Goal: Task Accomplishment & Management: Use online tool/utility

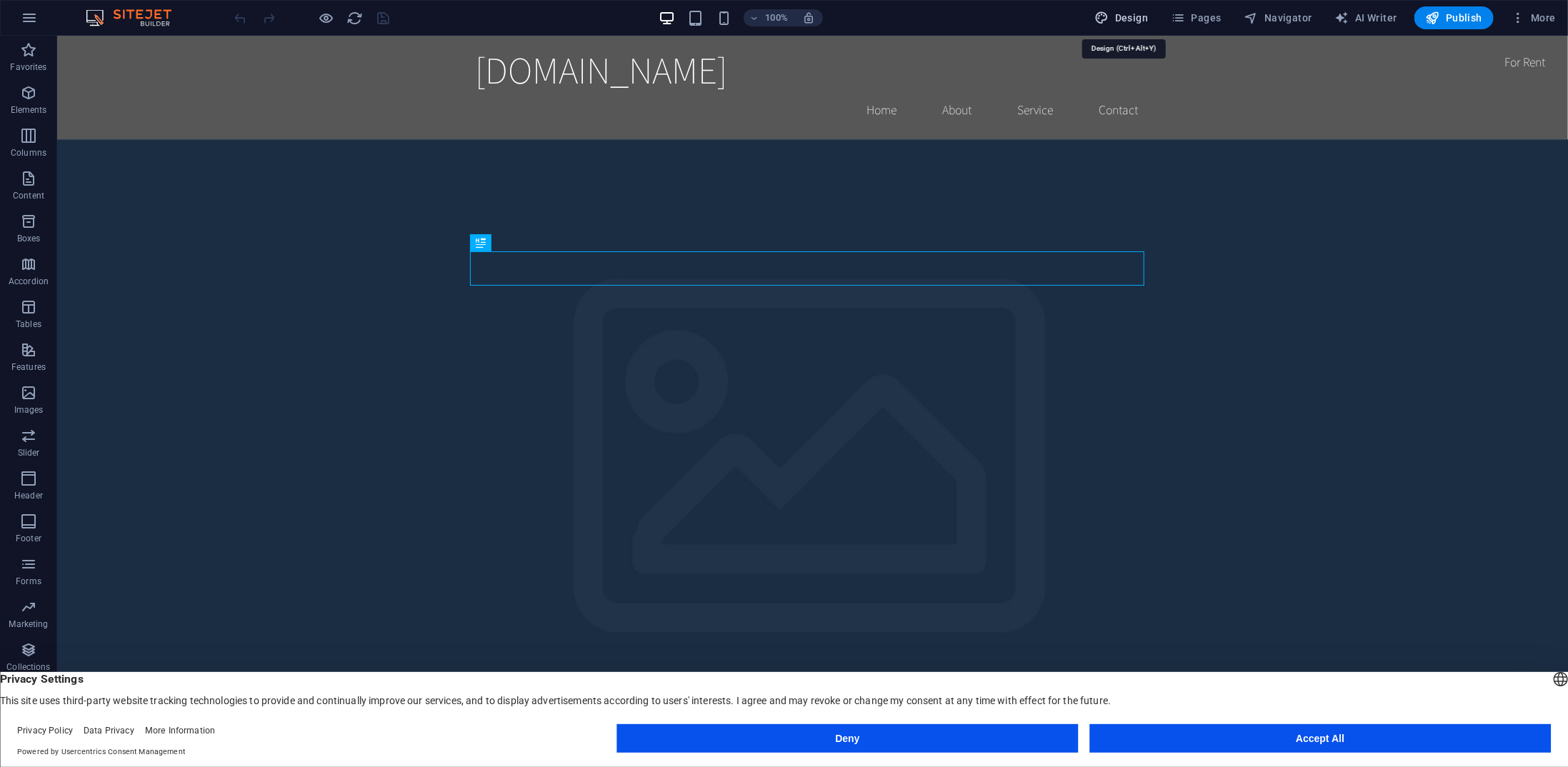
drag, startPoint x: 1133, startPoint y: 17, endPoint x: 854, endPoint y: 84, distance: 286.9
click at [1133, 17] on span "Design" at bounding box center [1122, 17] width 54 height 14
select select "rem"
select select "200"
select select "px"
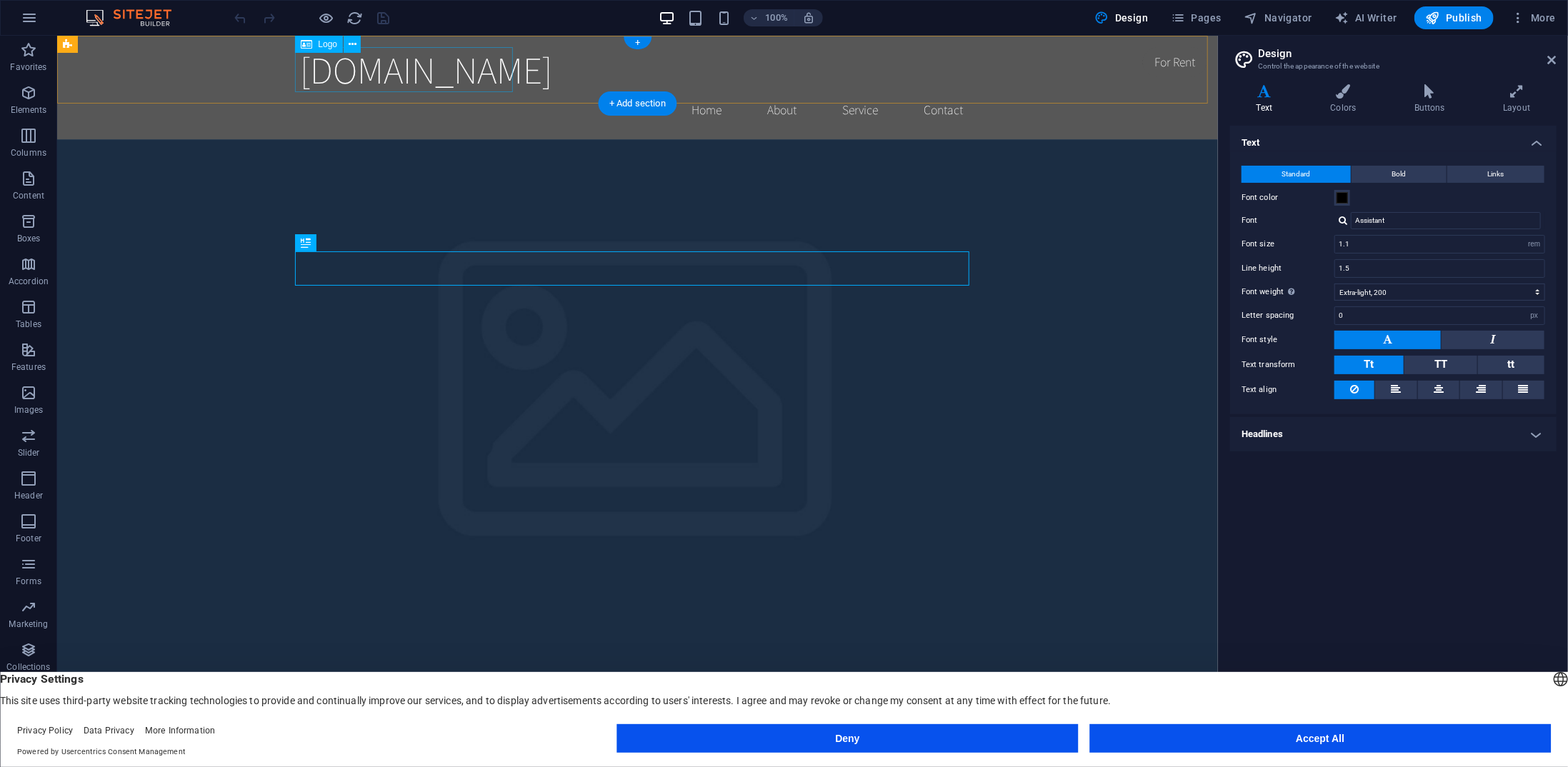
click at [493, 75] on div "[DOMAIN_NAME]" at bounding box center [637, 69] width 674 height 45
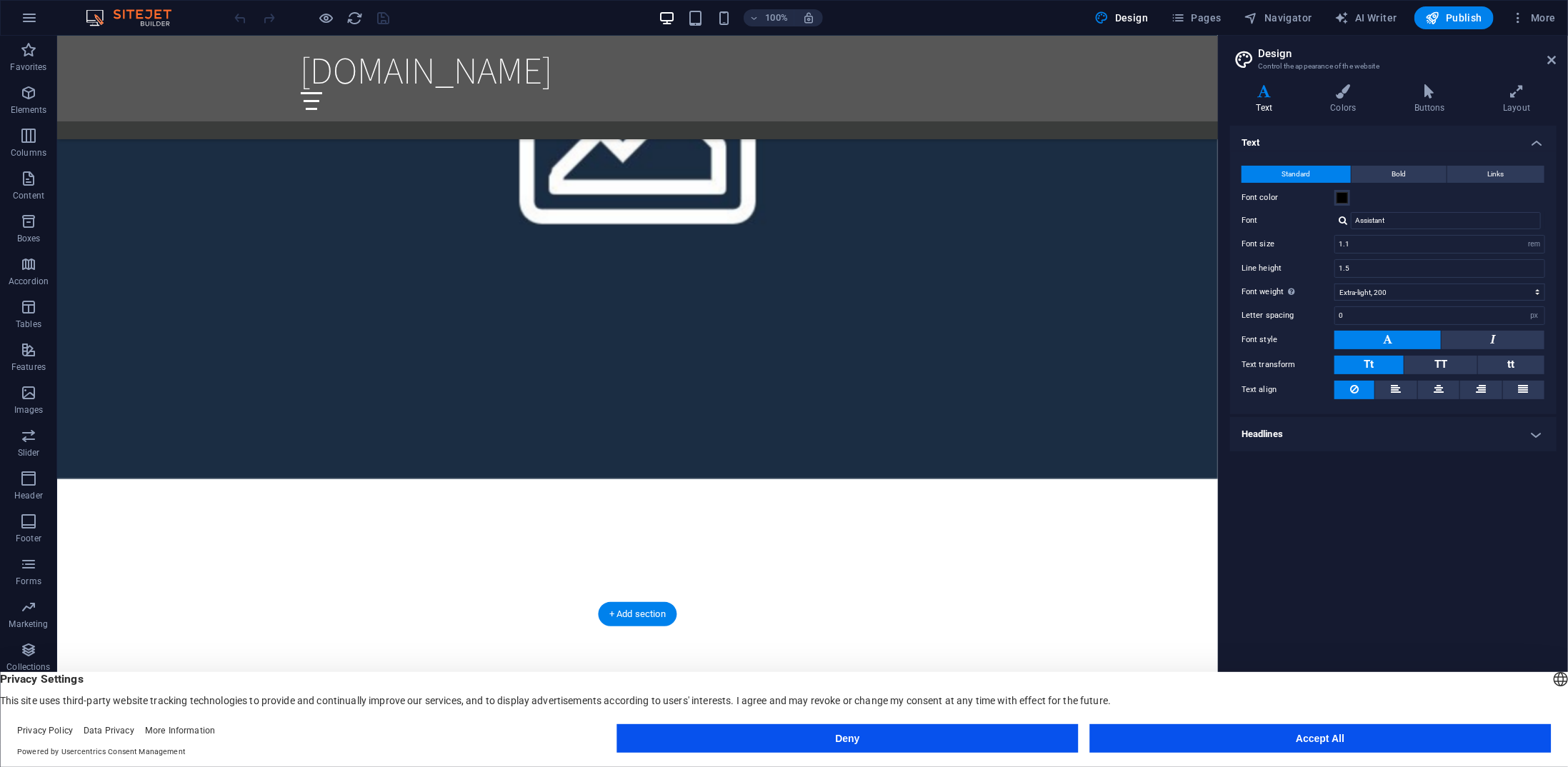
scroll to position [1643, 0]
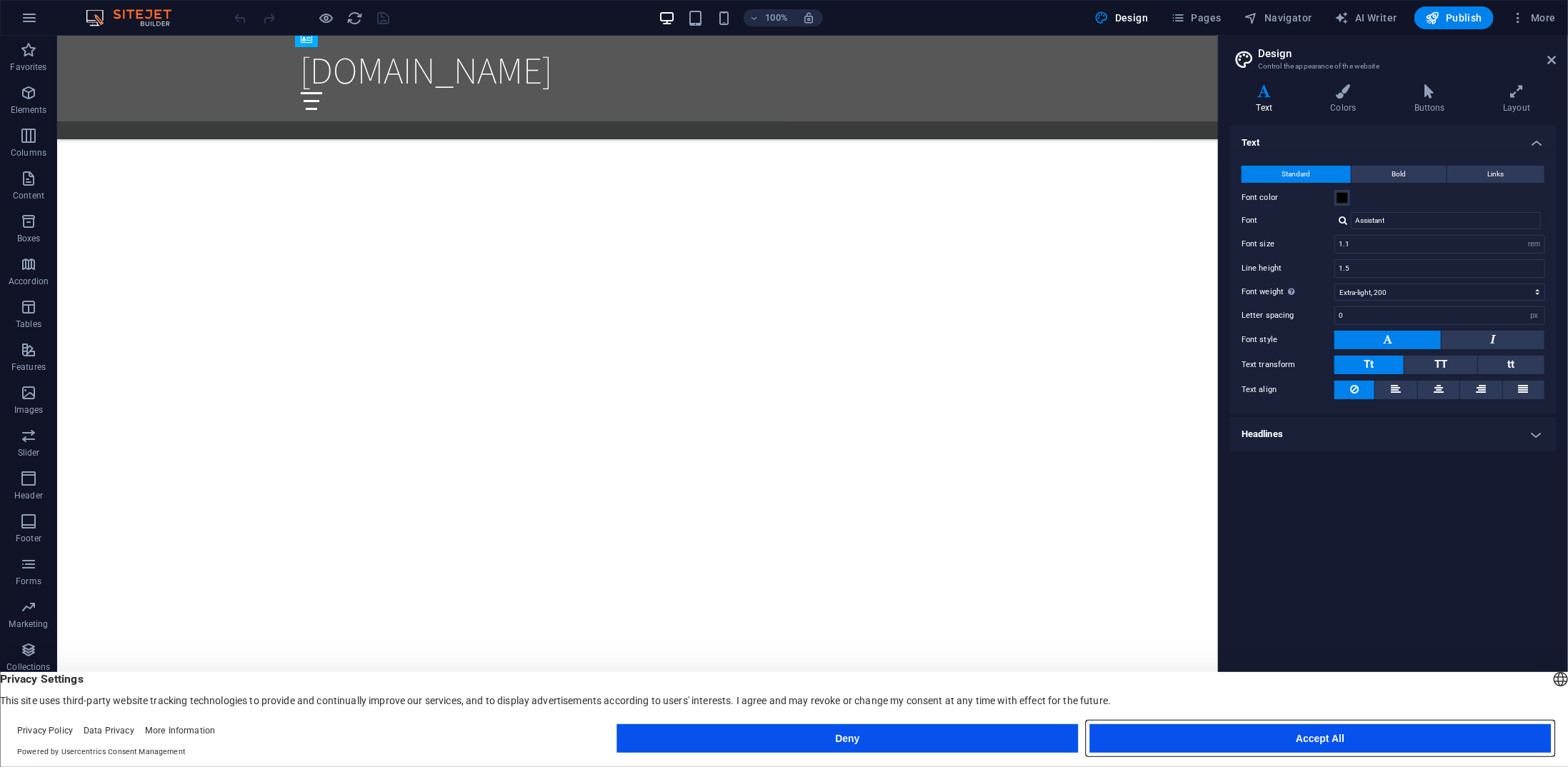
click at [1270, 733] on button "Accept All" at bounding box center [1320, 739] width 462 height 28
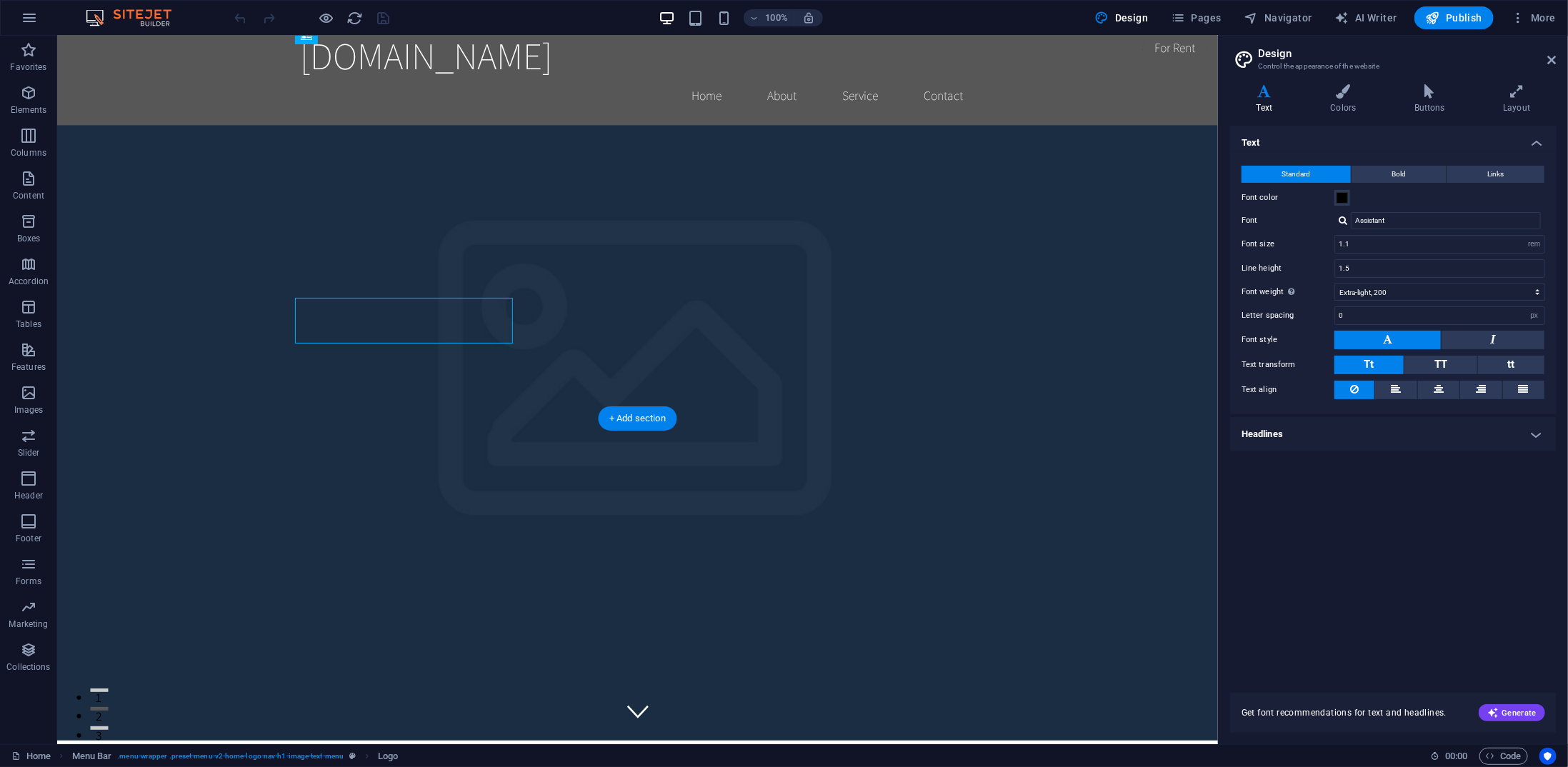
scroll to position [0, 0]
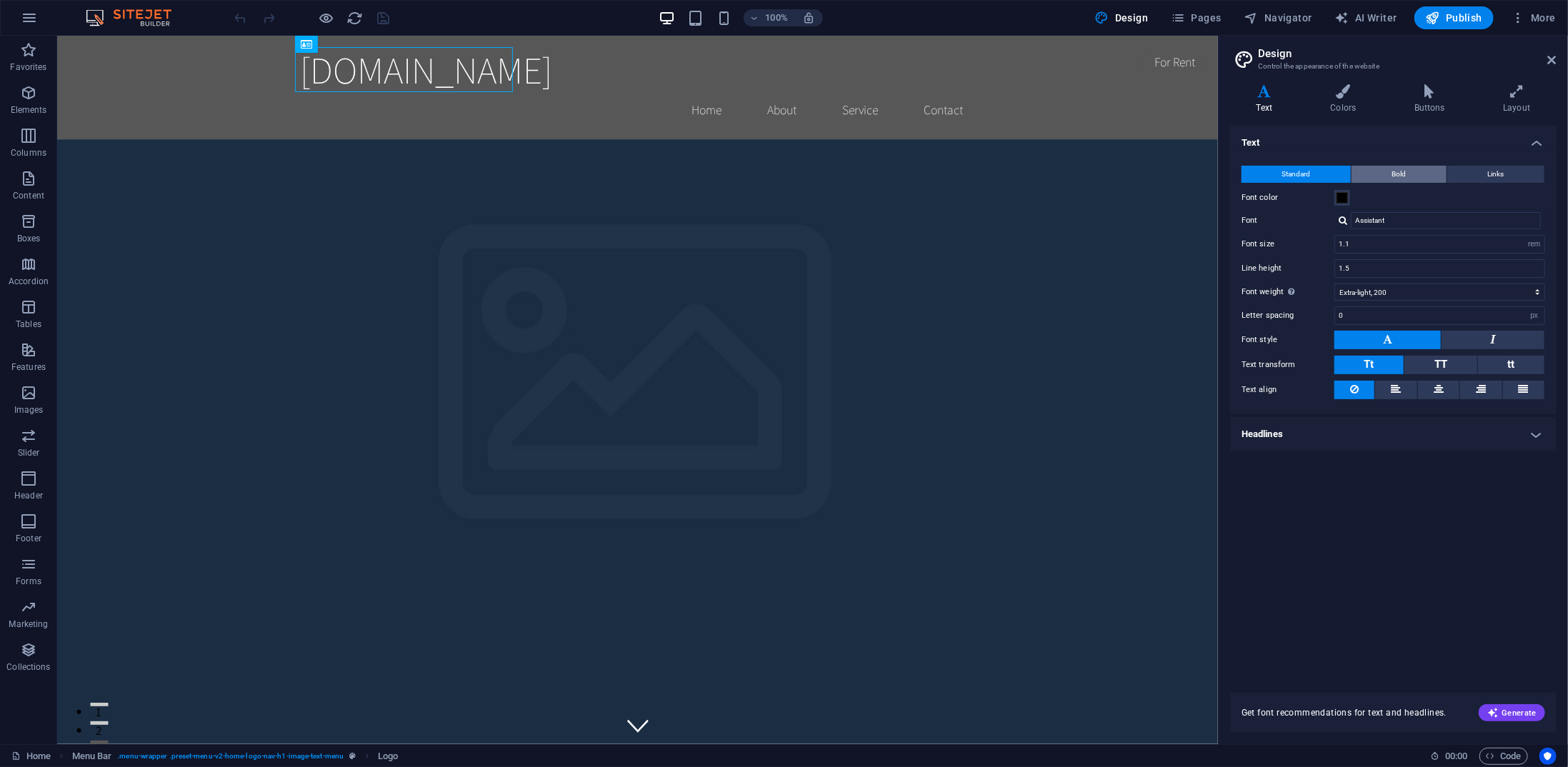
click at [1396, 167] on span "Bold" at bounding box center [1399, 174] width 14 height 17
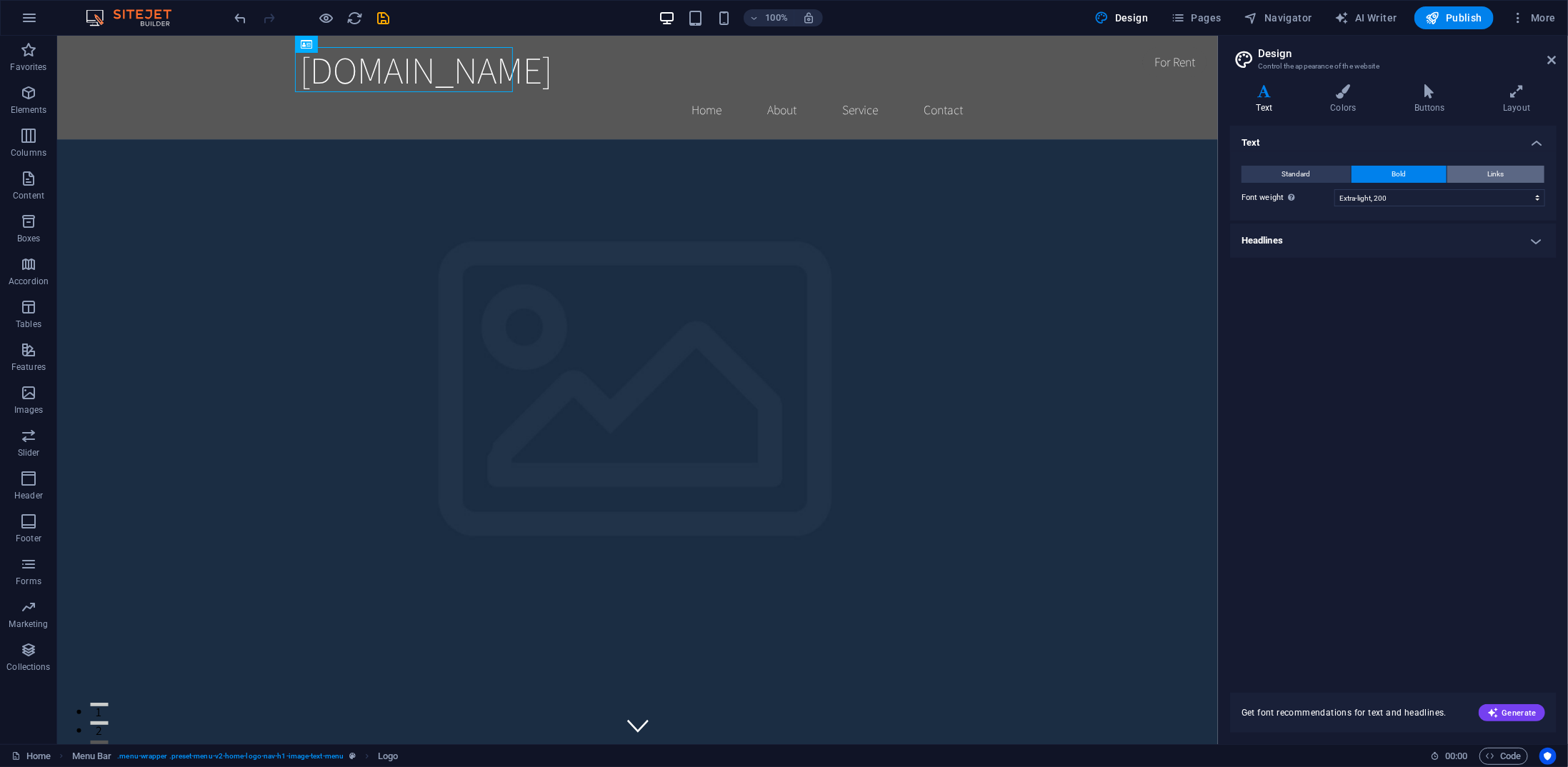
click at [1513, 168] on button "Links" at bounding box center [1496, 174] width 97 height 17
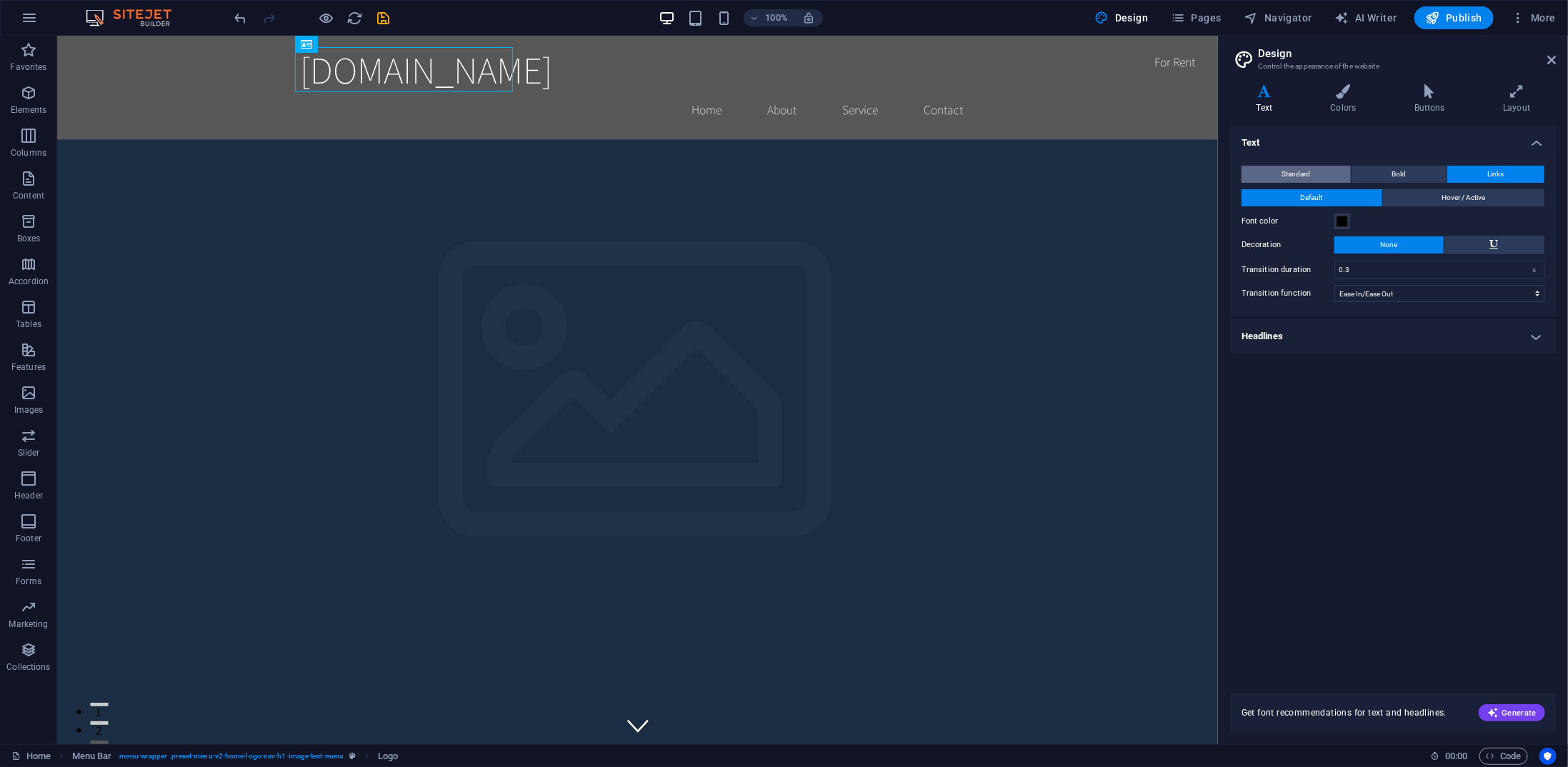
click at [1304, 172] on span "Standard" at bounding box center [1296, 174] width 28 height 17
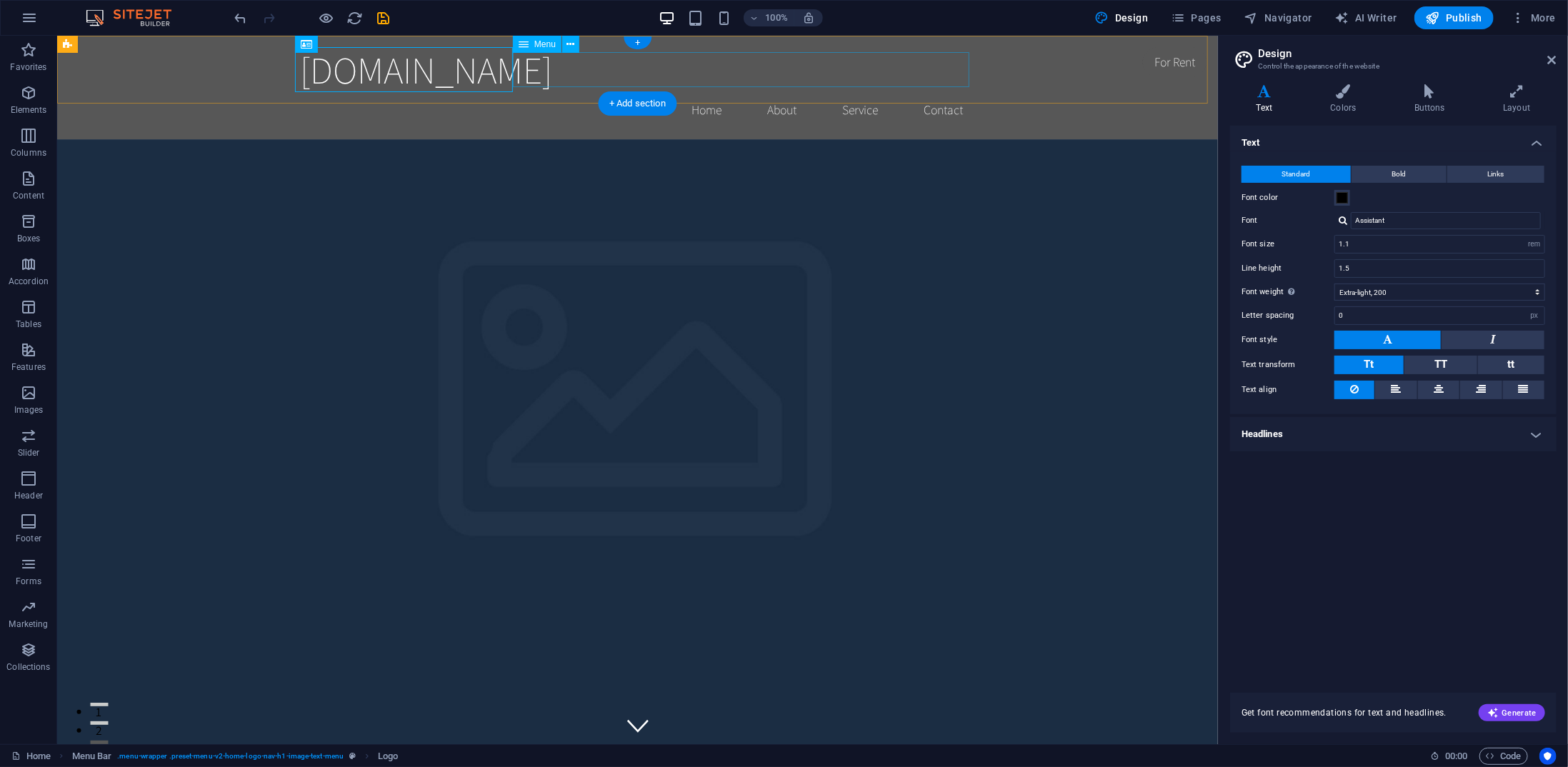
click at [708, 91] on nav "Home About Service Contact" at bounding box center [637, 109] width 674 height 36
click at [632, 98] on div "+ Add section" at bounding box center [638, 103] width 80 height 24
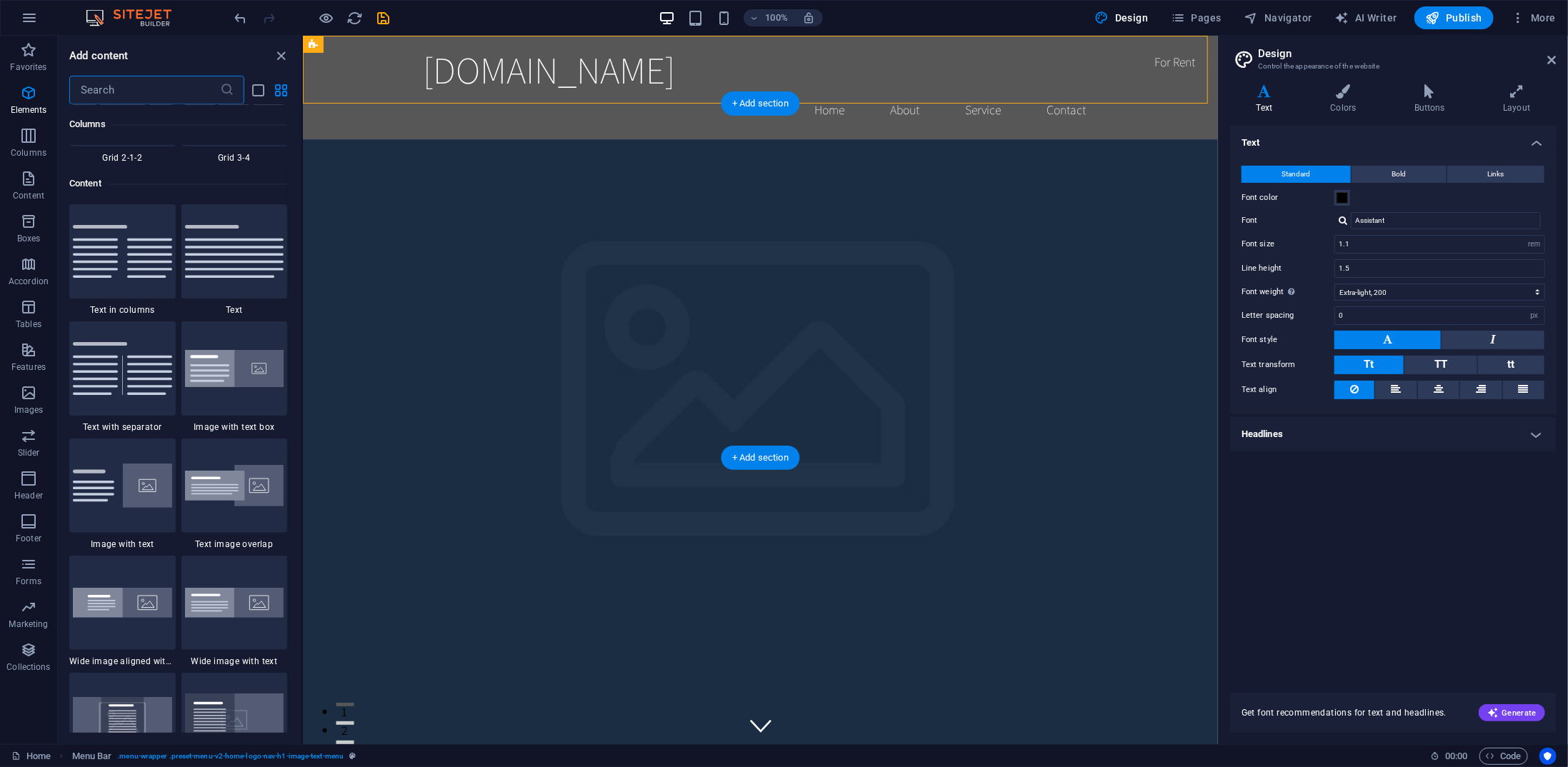
scroll to position [2499, 0]
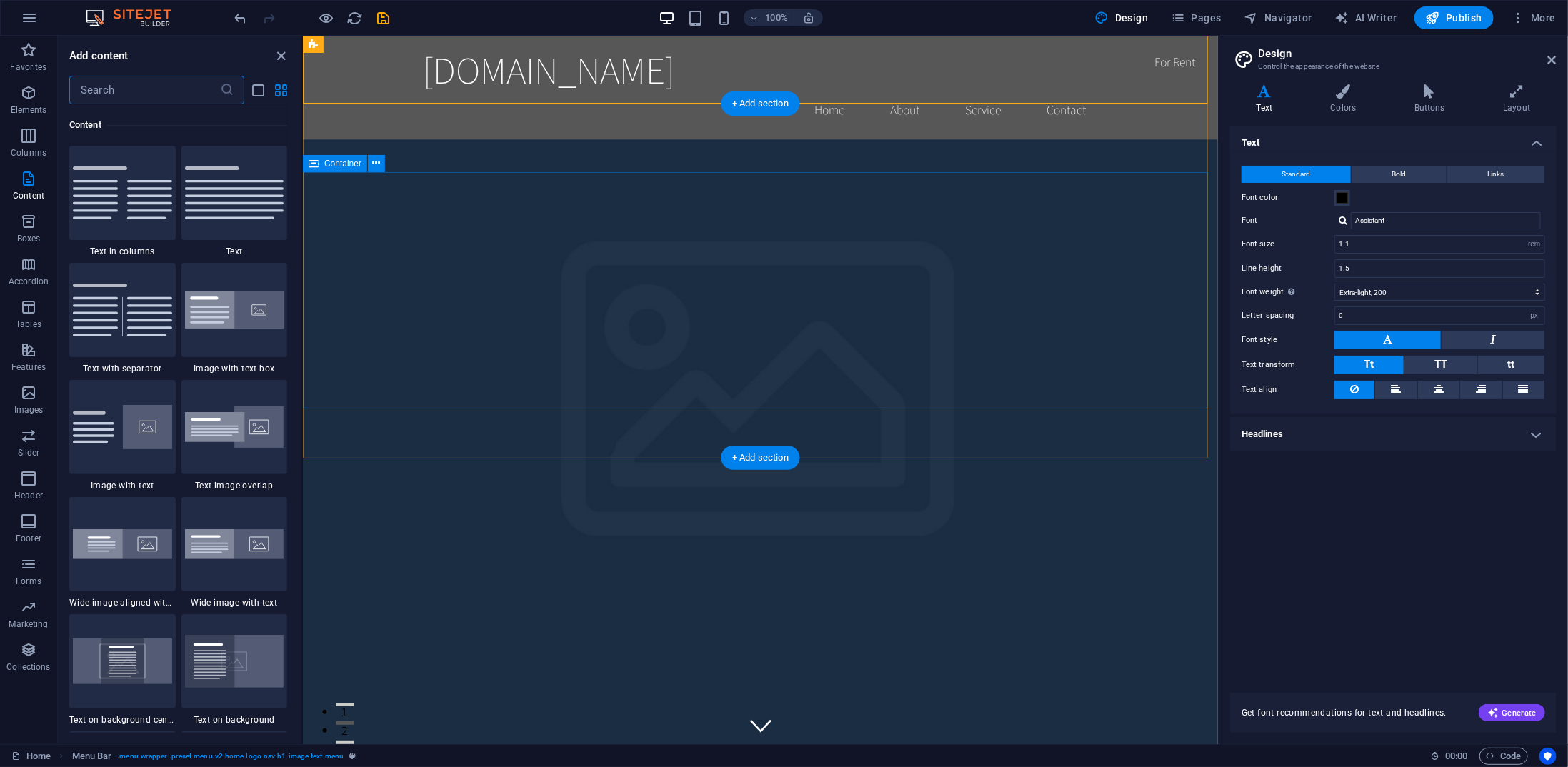
click at [829, 91] on nav "Home About Service Contact" at bounding box center [760, 109] width 674 height 36
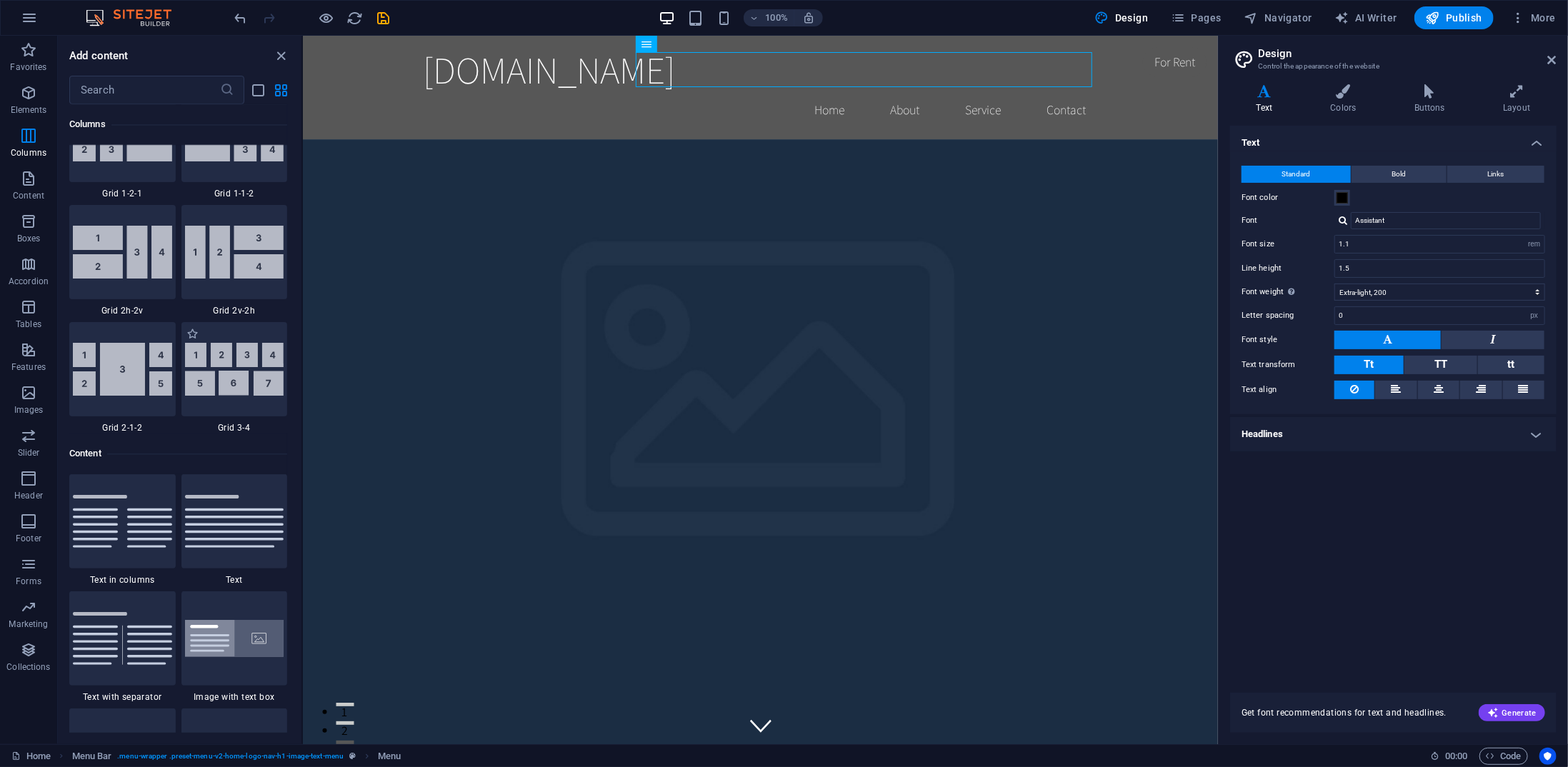
scroll to position [2070, 0]
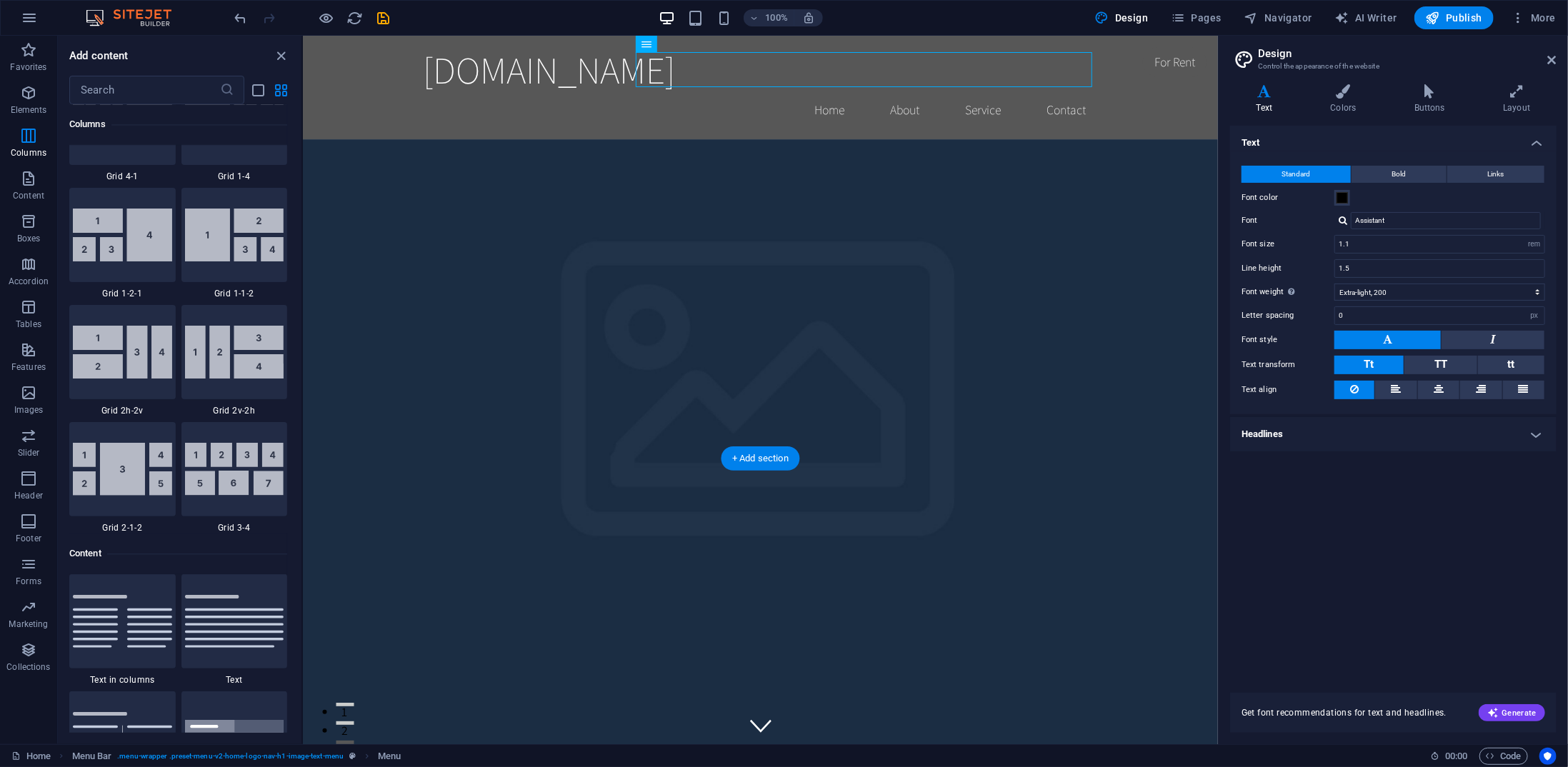
click at [1128, 13] on span "Design" at bounding box center [1122, 17] width 54 height 14
click at [1278, 104] on h4 "Text" at bounding box center [1268, 100] width 75 height 30
click at [1341, 100] on h4 "Colors" at bounding box center [1346, 100] width 84 height 30
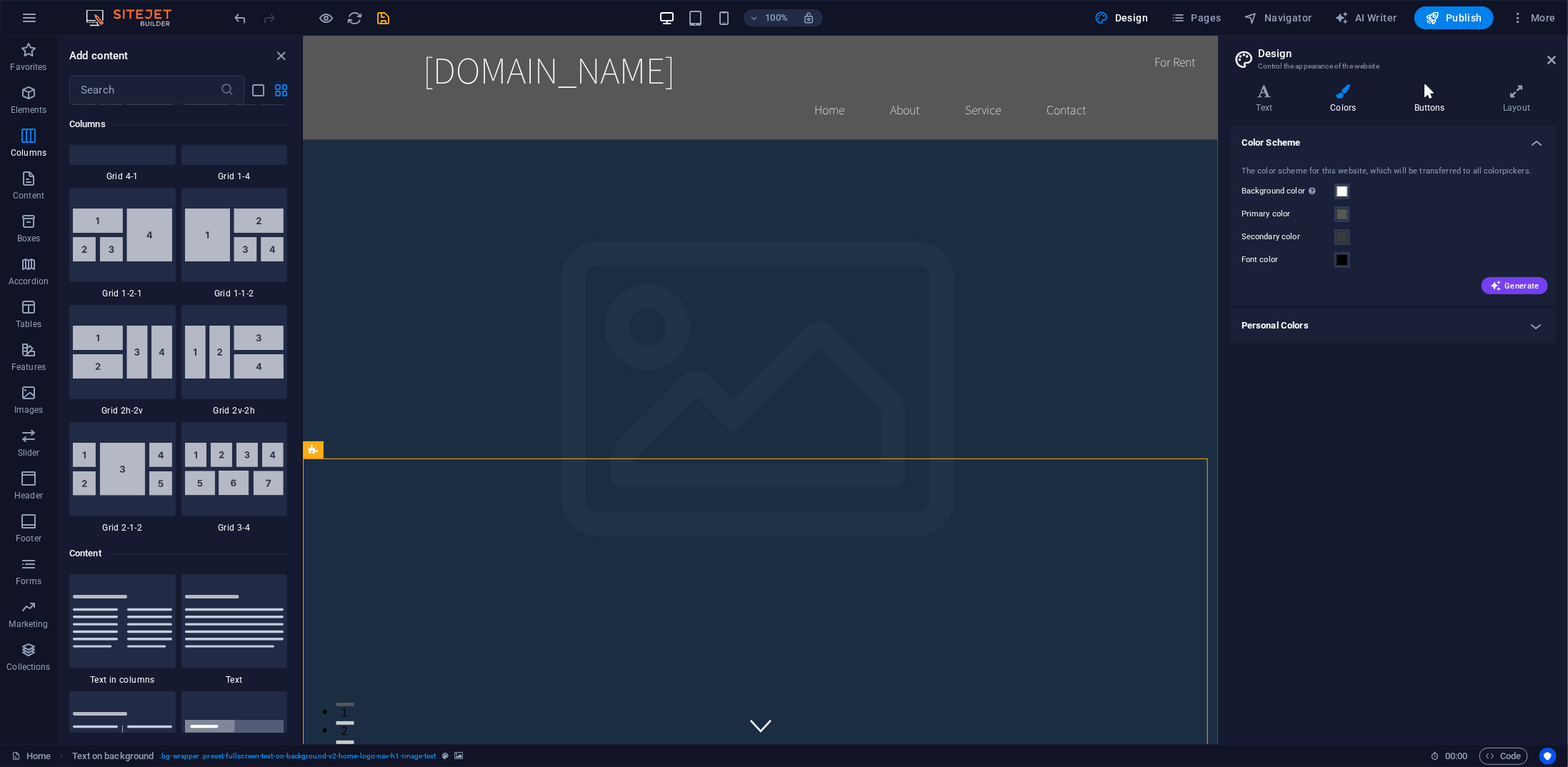
click at [1417, 100] on h4 "Buttons" at bounding box center [1432, 100] width 89 height 30
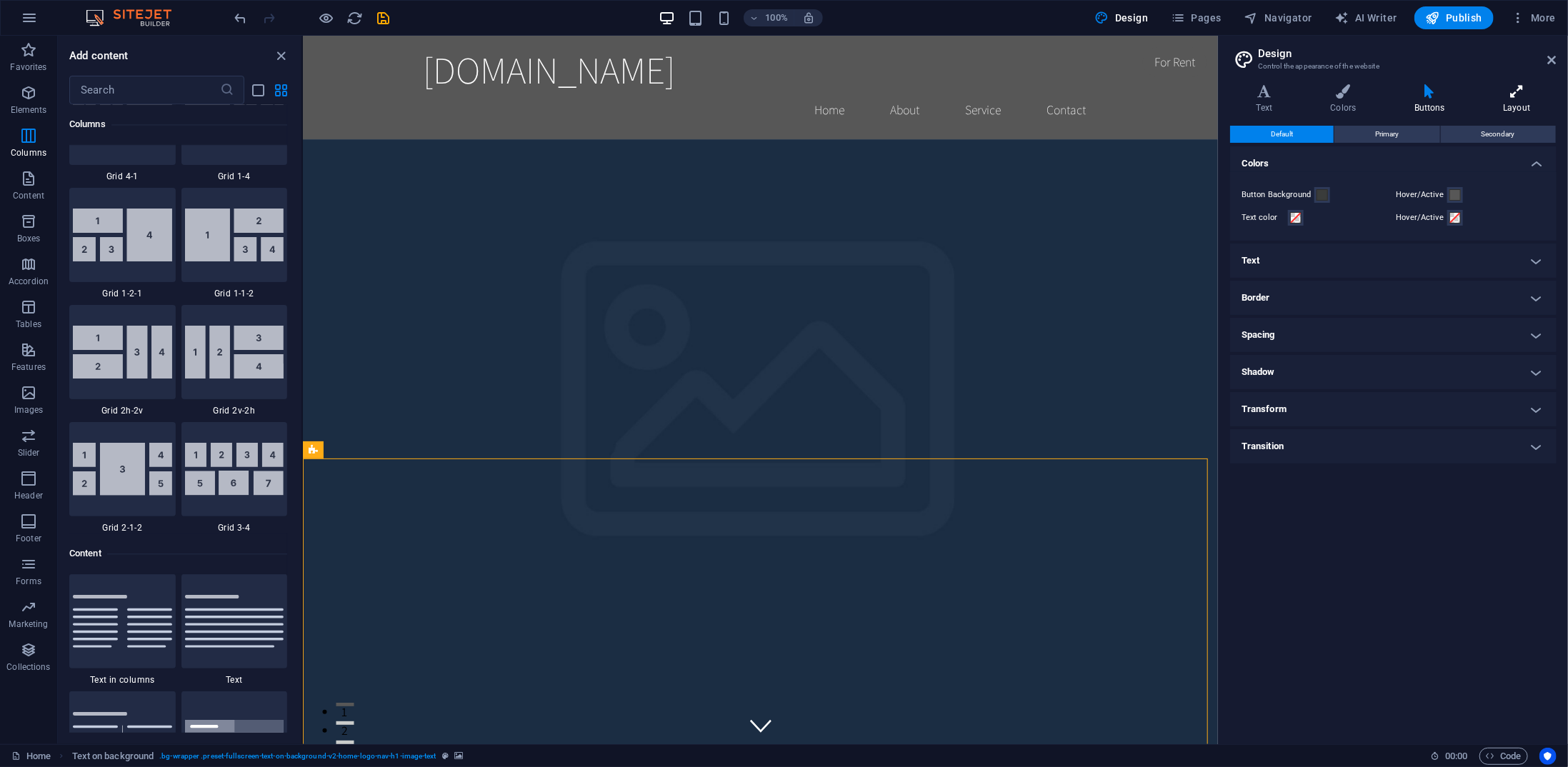
click at [1499, 97] on icon at bounding box center [1517, 91] width 80 height 14
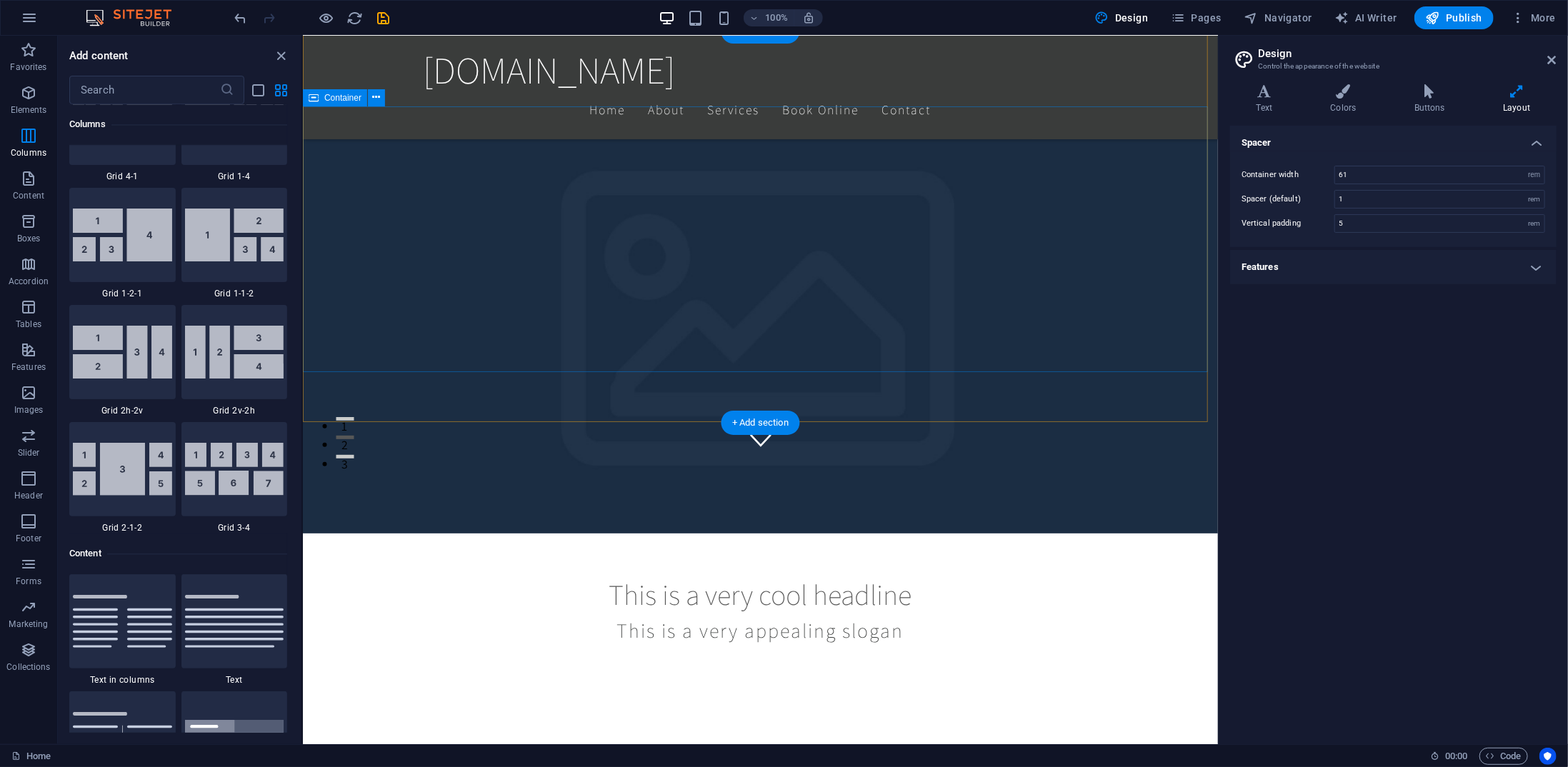
scroll to position [0, 0]
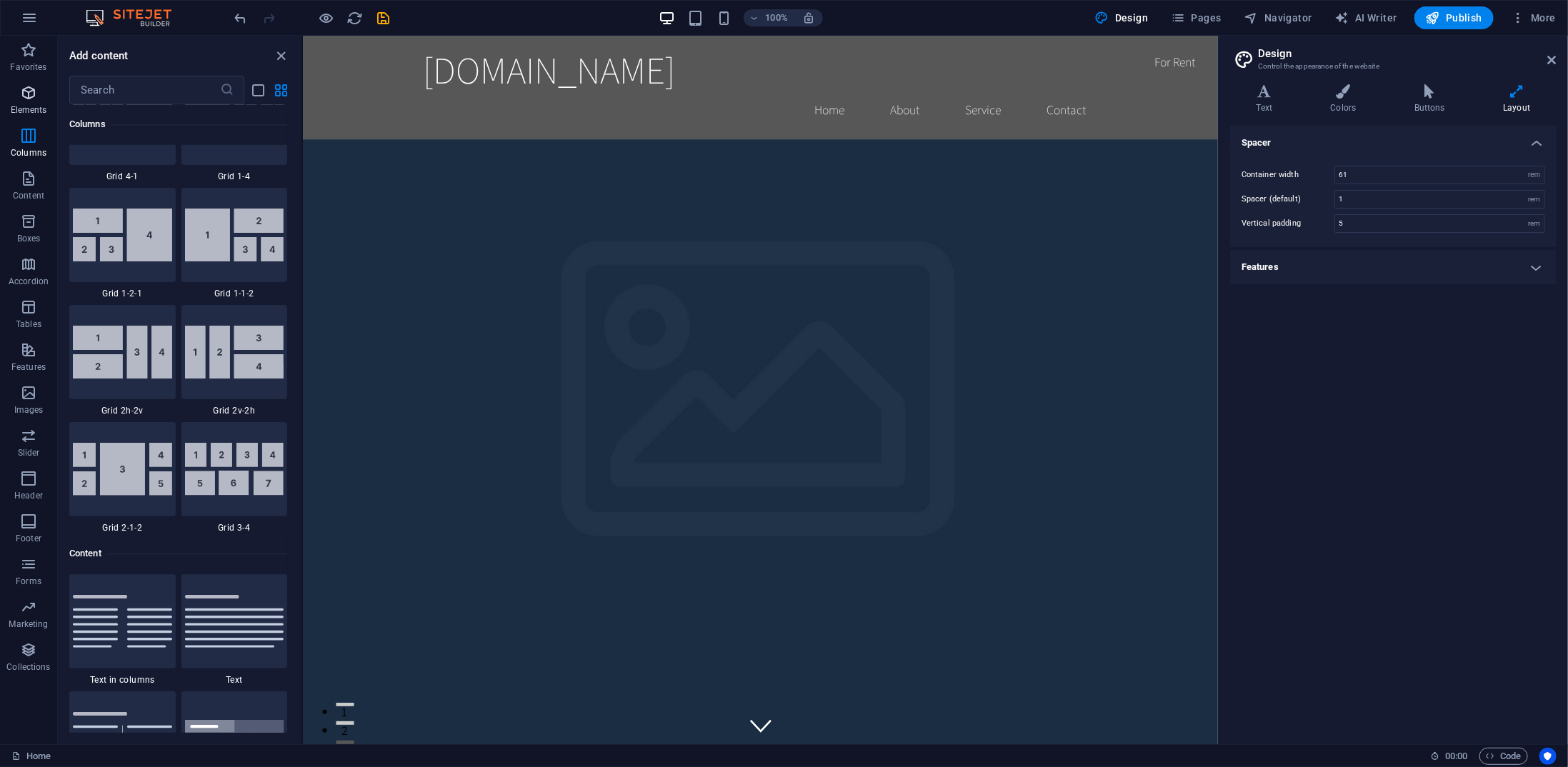
click at [26, 88] on icon "button" at bounding box center [28, 93] width 17 height 17
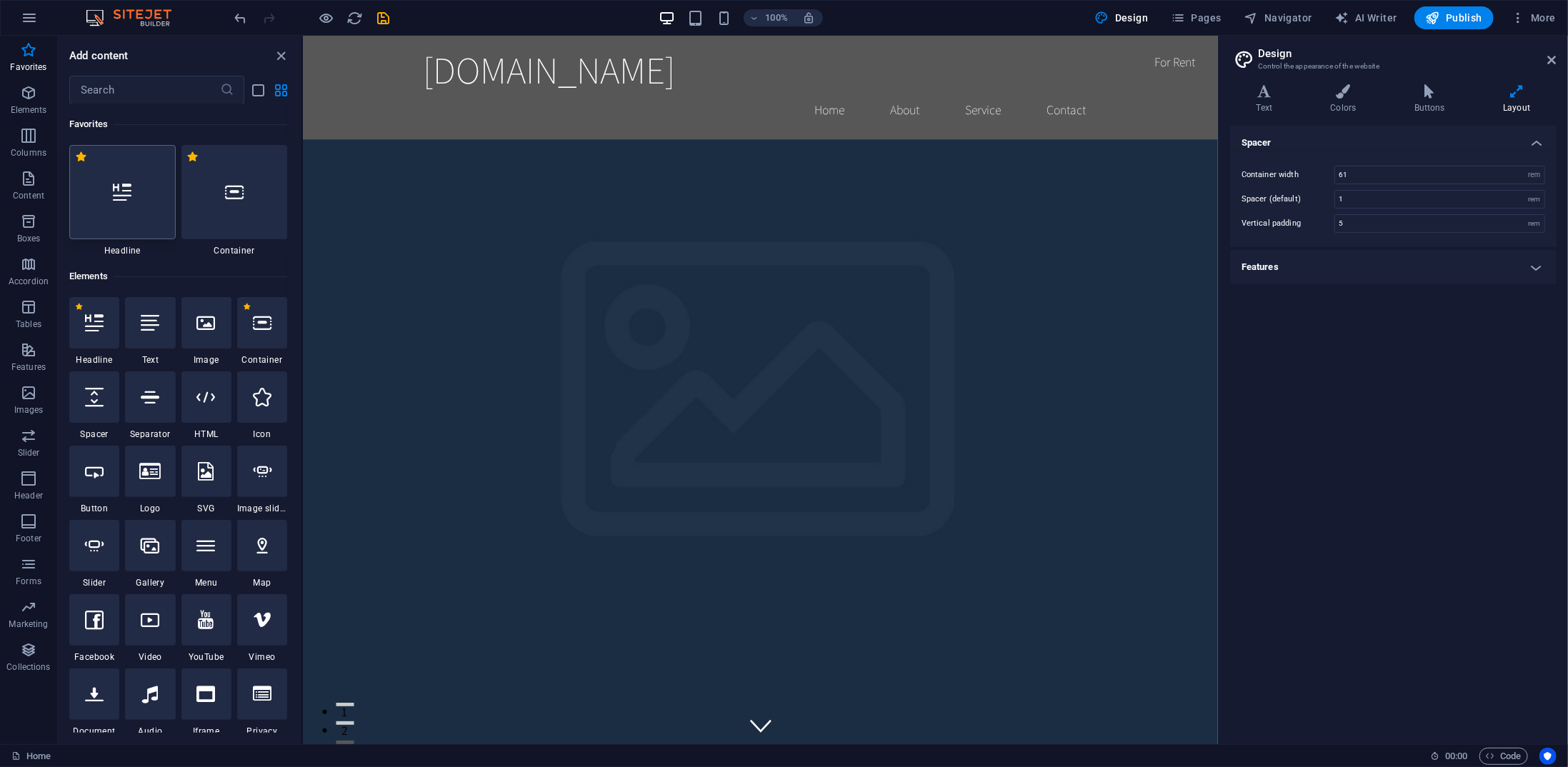
click at [126, 216] on div at bounding box center [123, 192] width 106 height 95
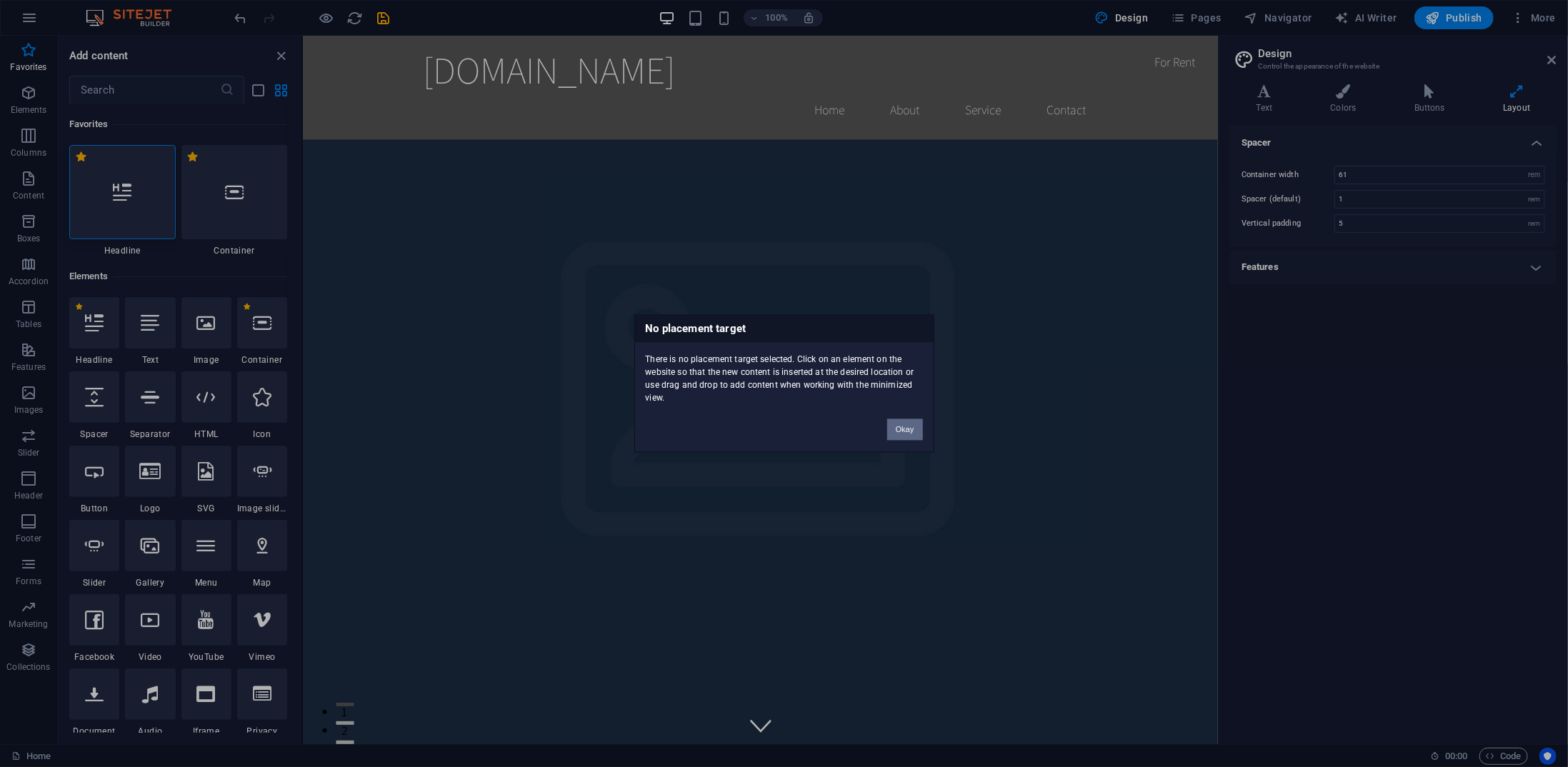
click at [919, 429] on button "Okay" at bounding box center [905, 430] width 36 height 22
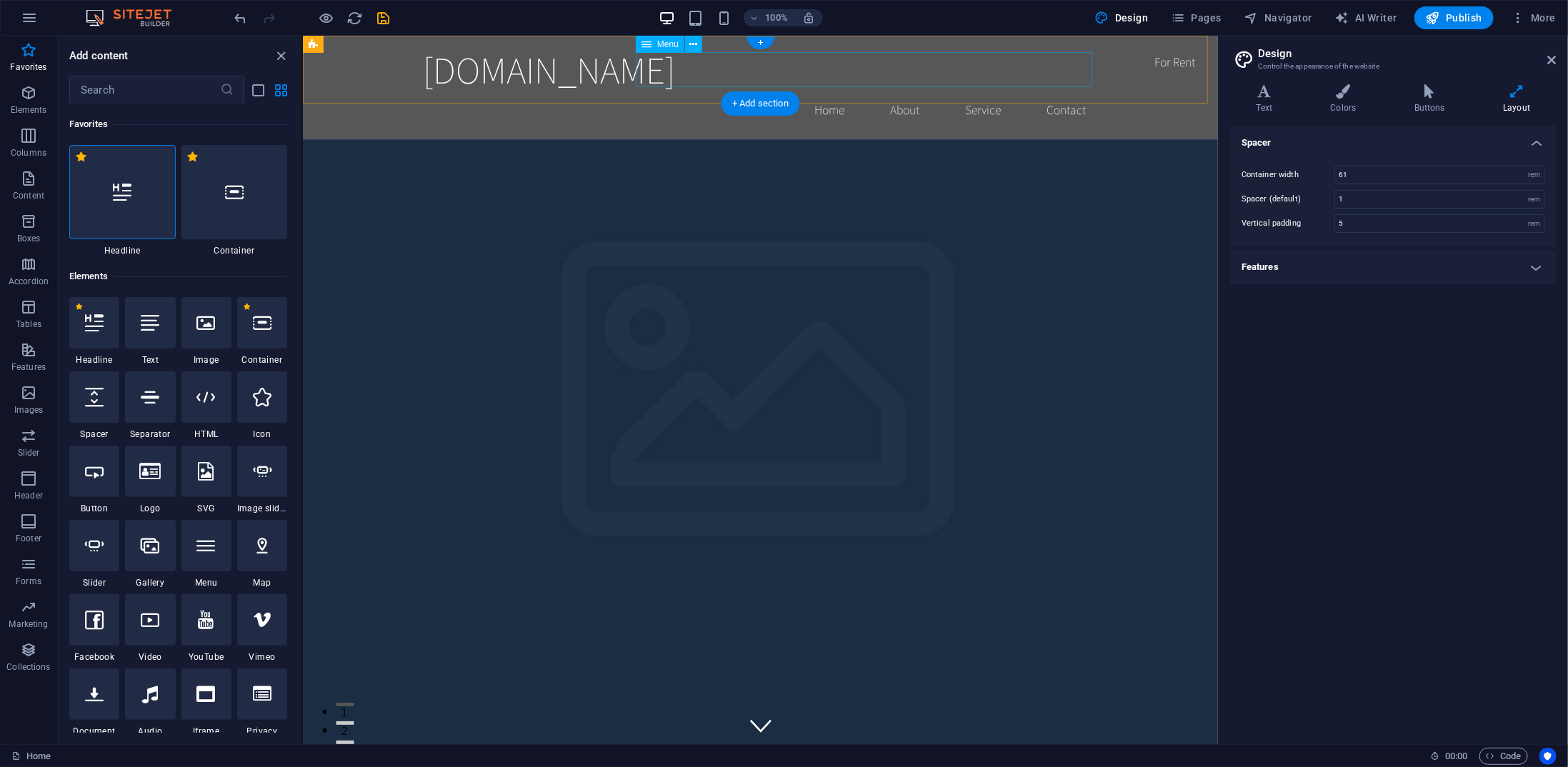
click at [833, 91] on nav "Home About Service Contact" at bounding box center [760, 109] width 674 height 36
click at [692, 46] on icon at bounding box center [693, 45] width 7 height 15
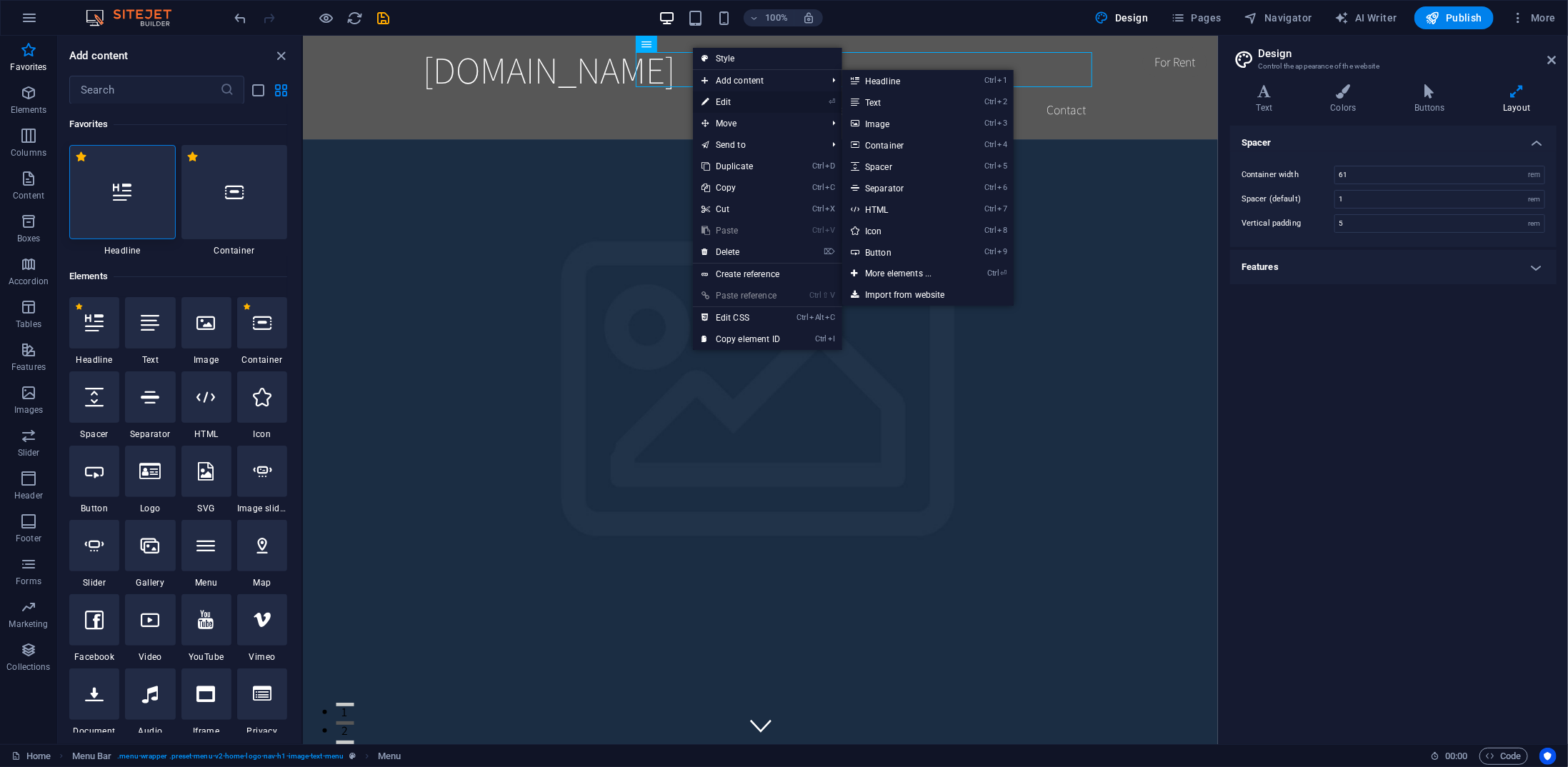
click at [782, 96] on link "⏎ Edit" at bounding box center [740, 102] width 95 height 22
select select
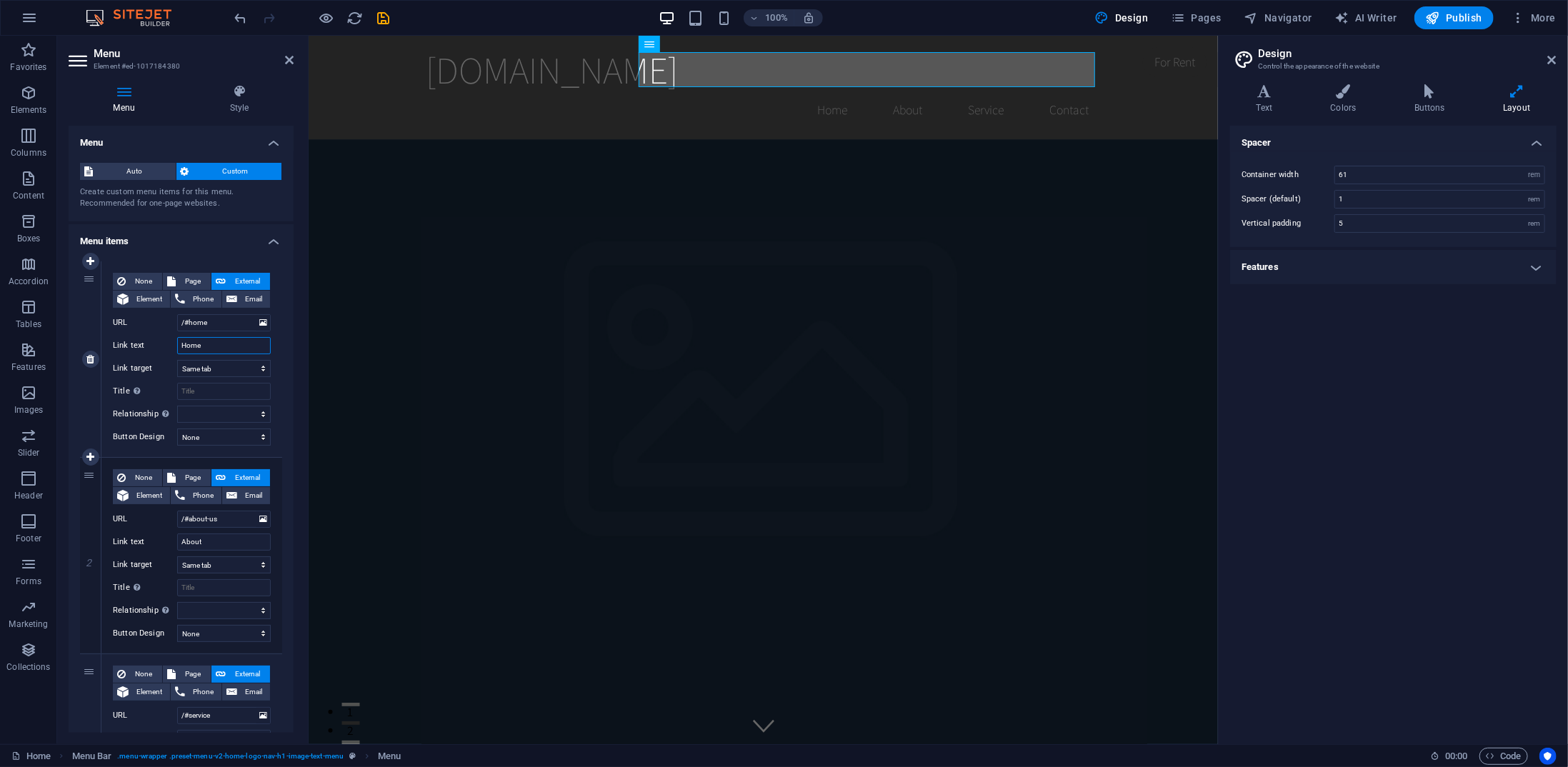
click at [222, 347] on input "Home" at bounding box center [224, 346] width 94 height 17
